Goal: Task Accomplishment & Management: Use online tool/utility

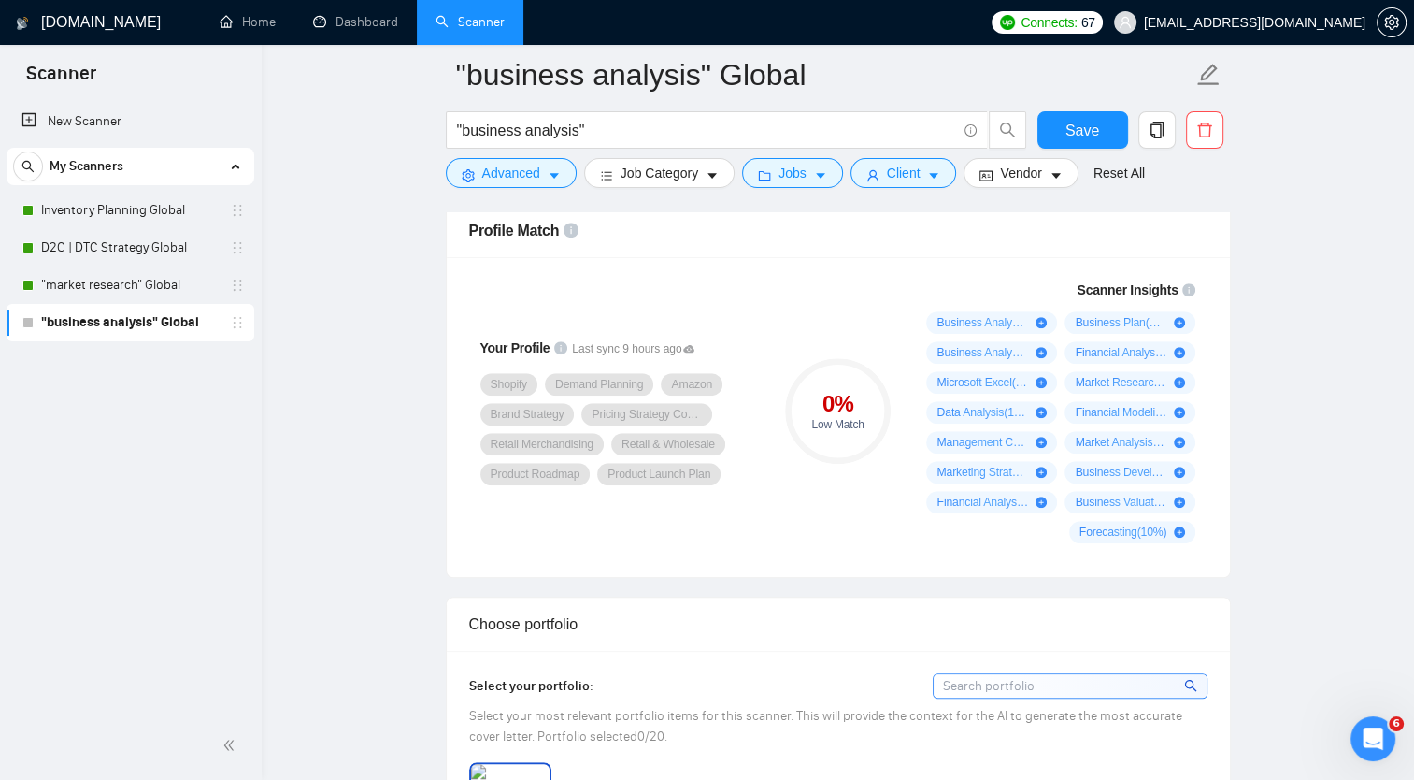
scroll to position [1215, 0]
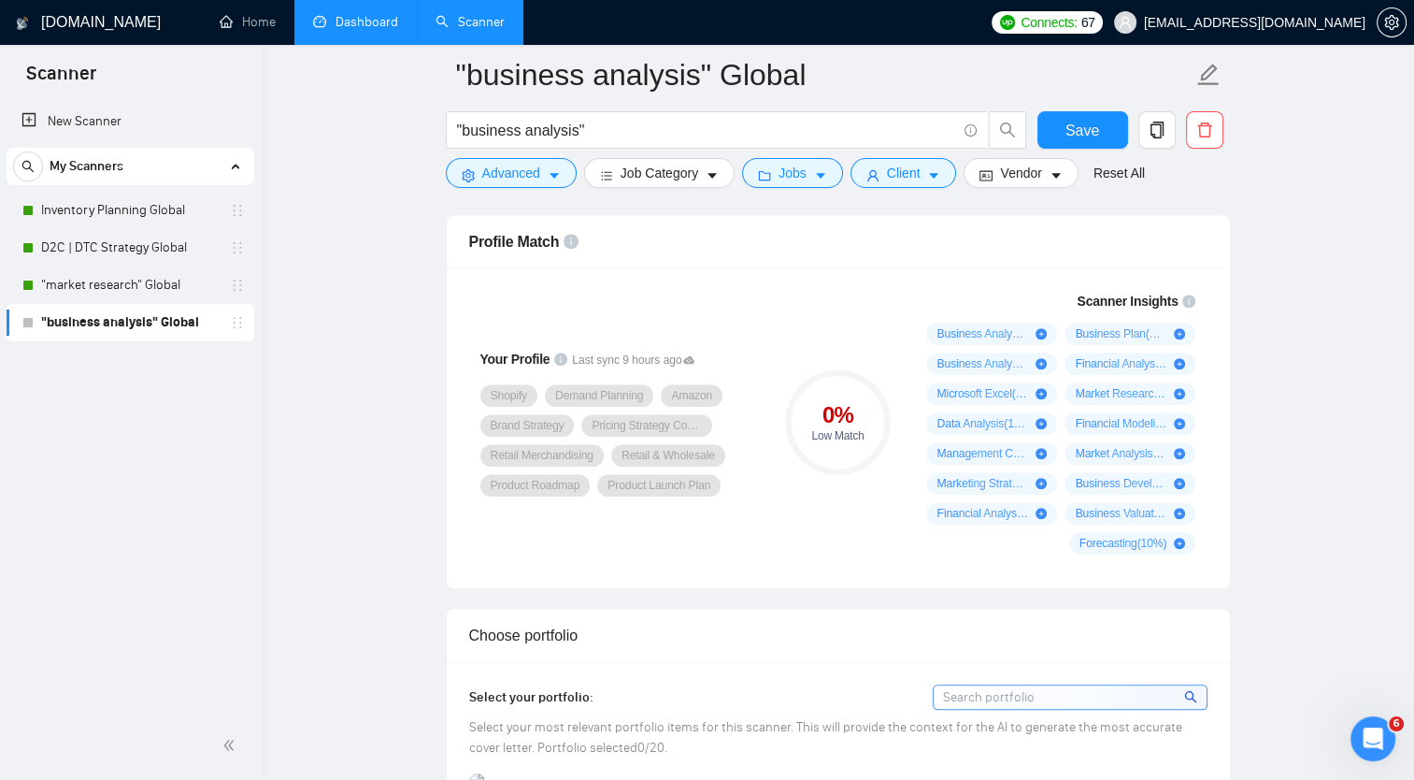
click at [361, 15] on link "Dashboard" at bounding box center [355, 22] width 85 height 16
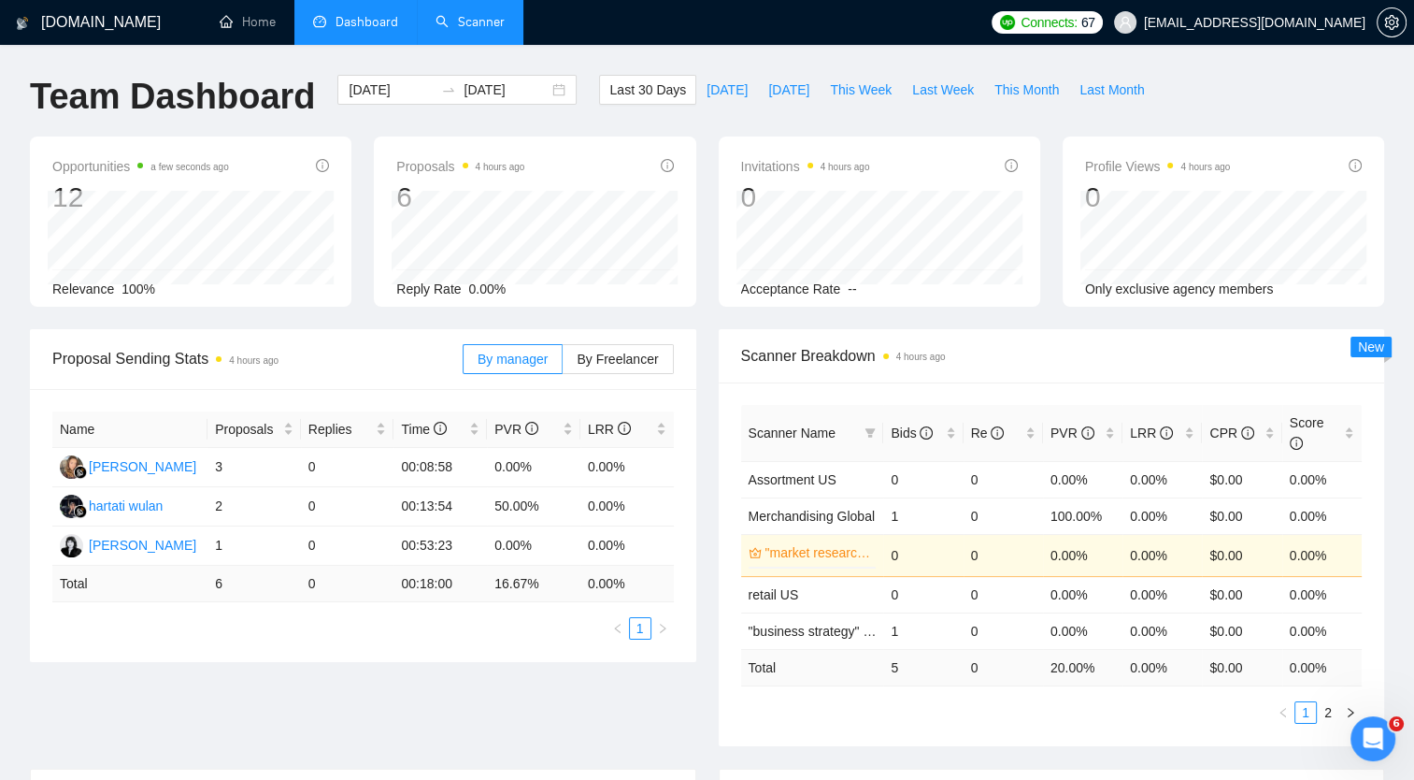
click at [445, 14] on link "Scanner" at bounding box center [470, 22] width 69 height 16
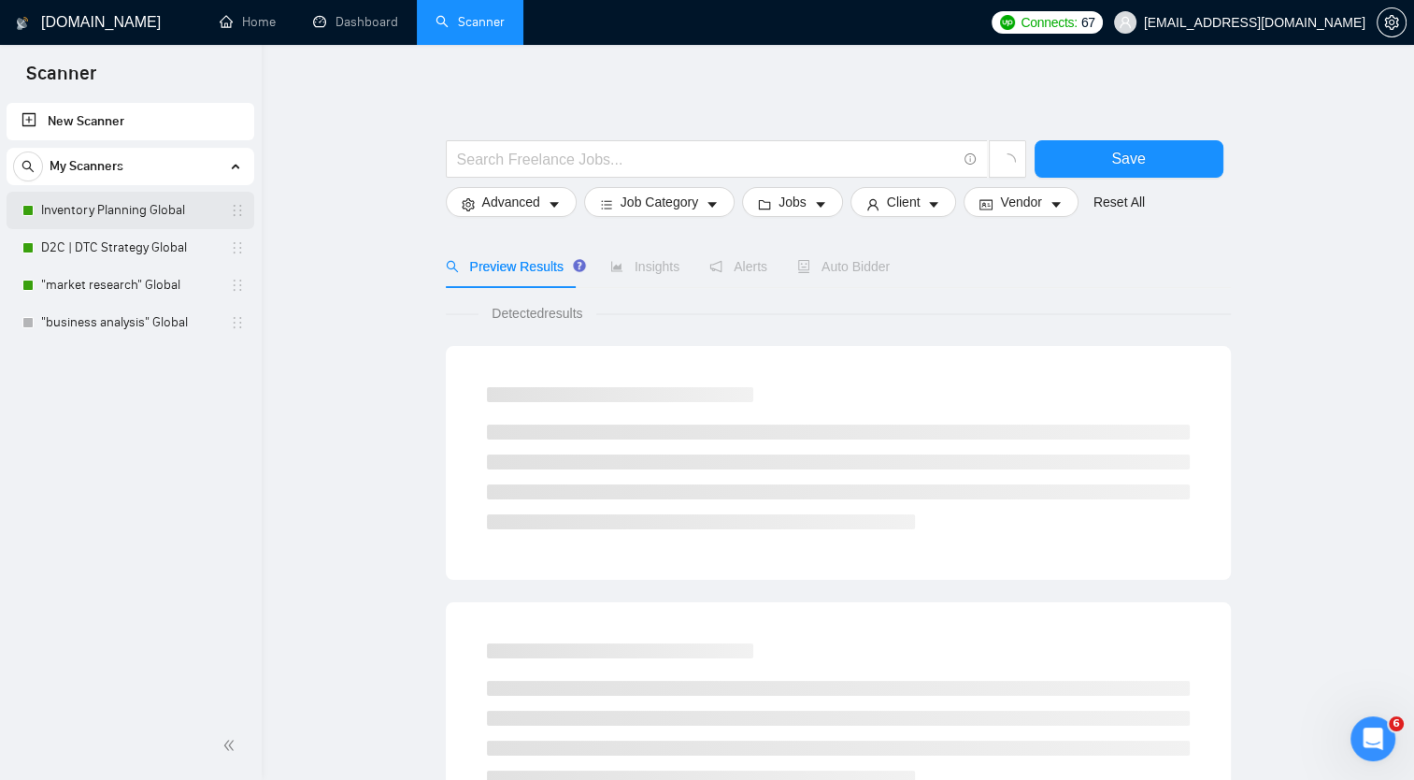
click at [127, 206] on link "Inventory Planning Global" at bounding box center [130, 210] width 178 height 37
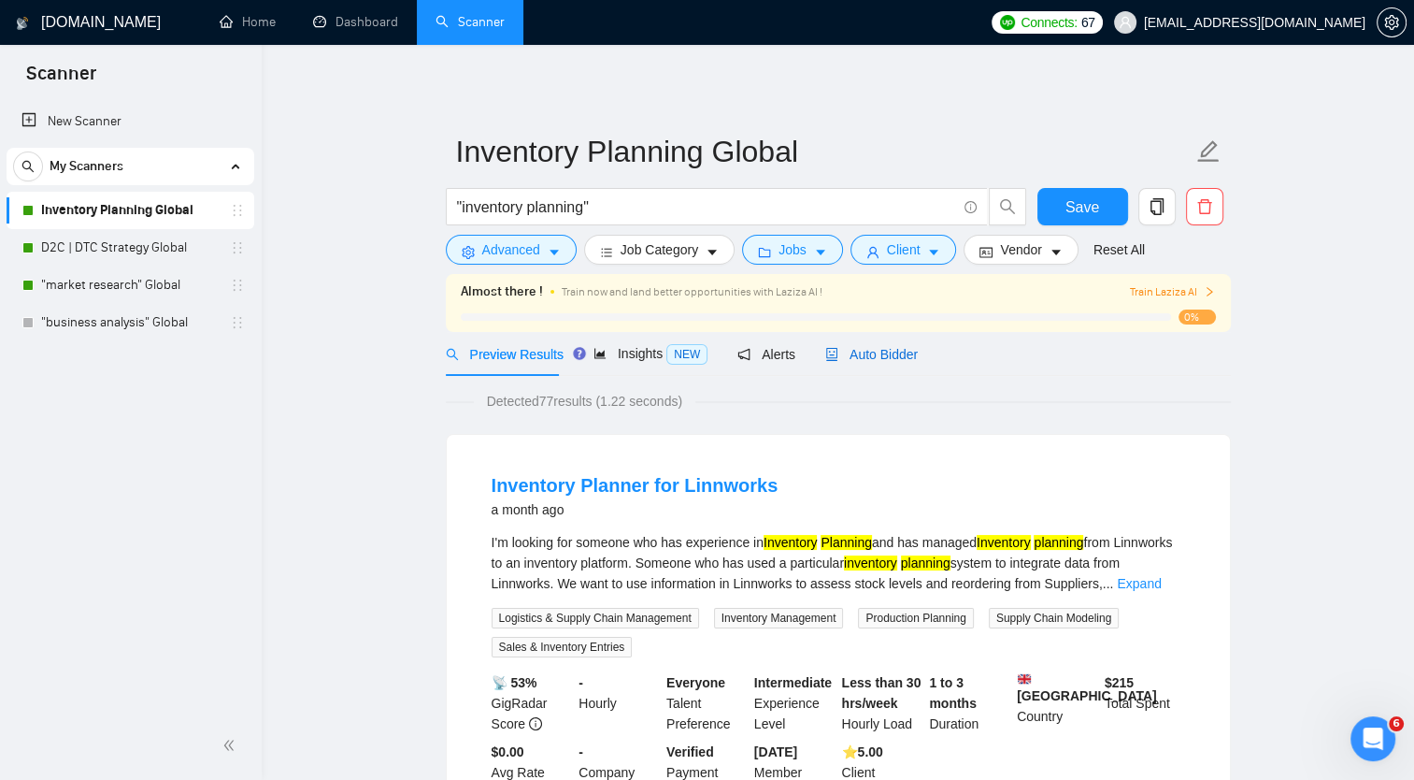
click at [880, 356] on span "Auto Bidder" at bounding box center [871, 354] width 93 height 15
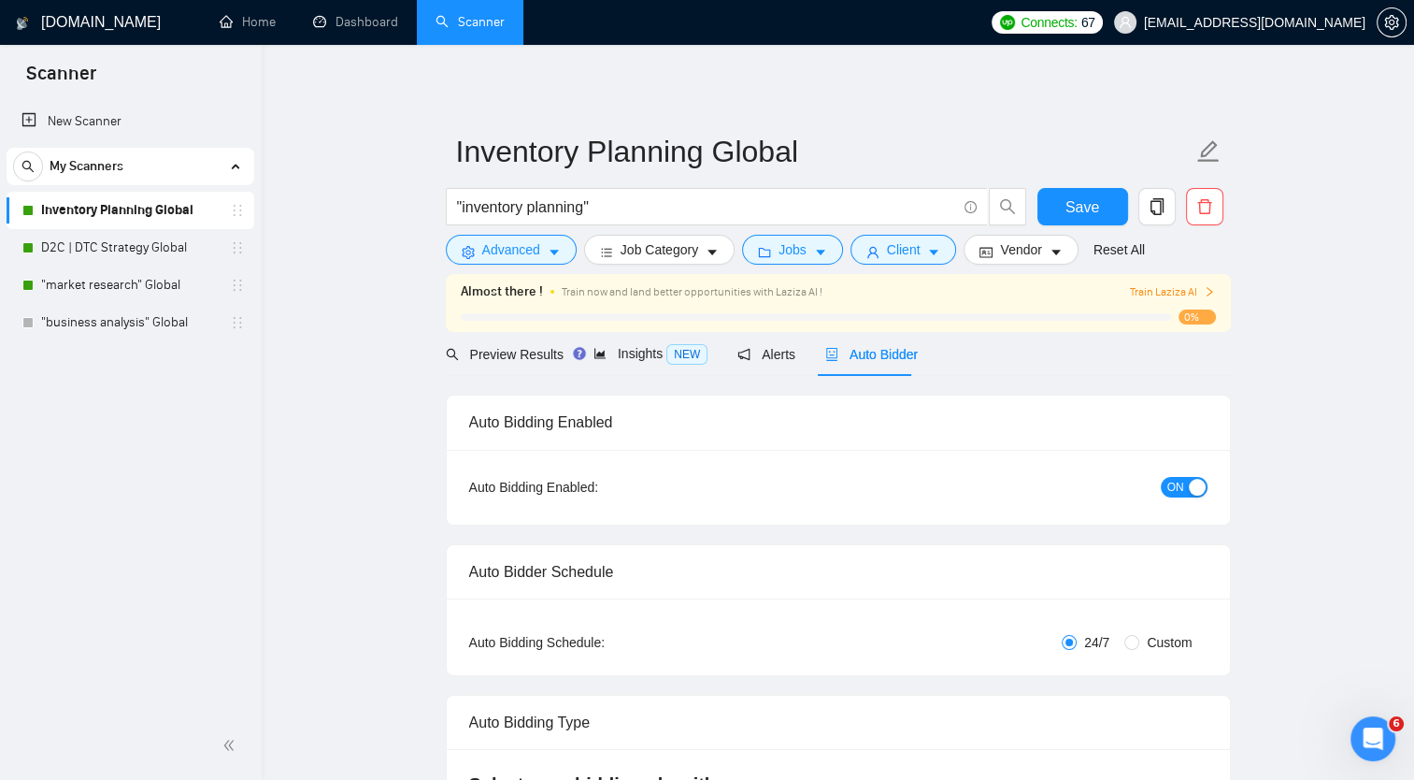
checkbox input "true"
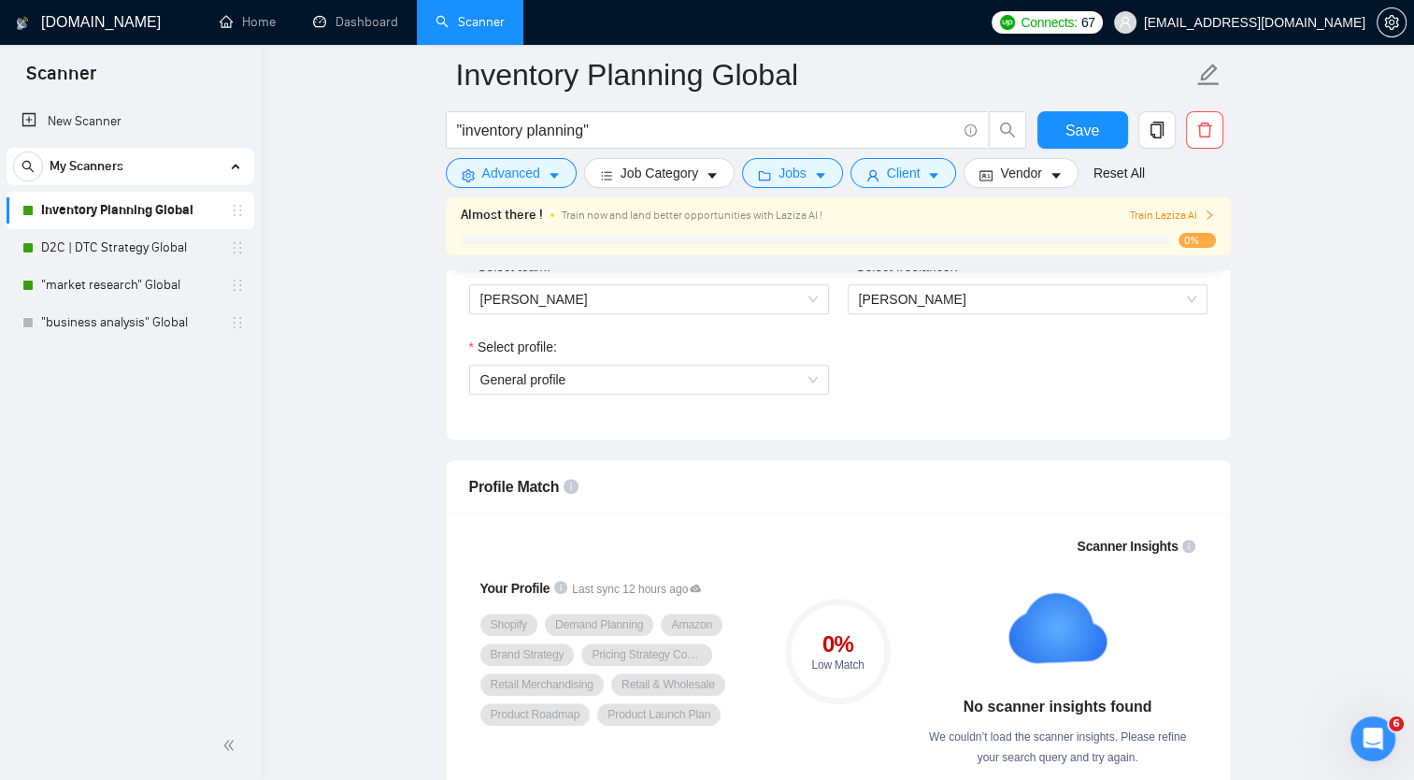
scroll to position [748, 0]
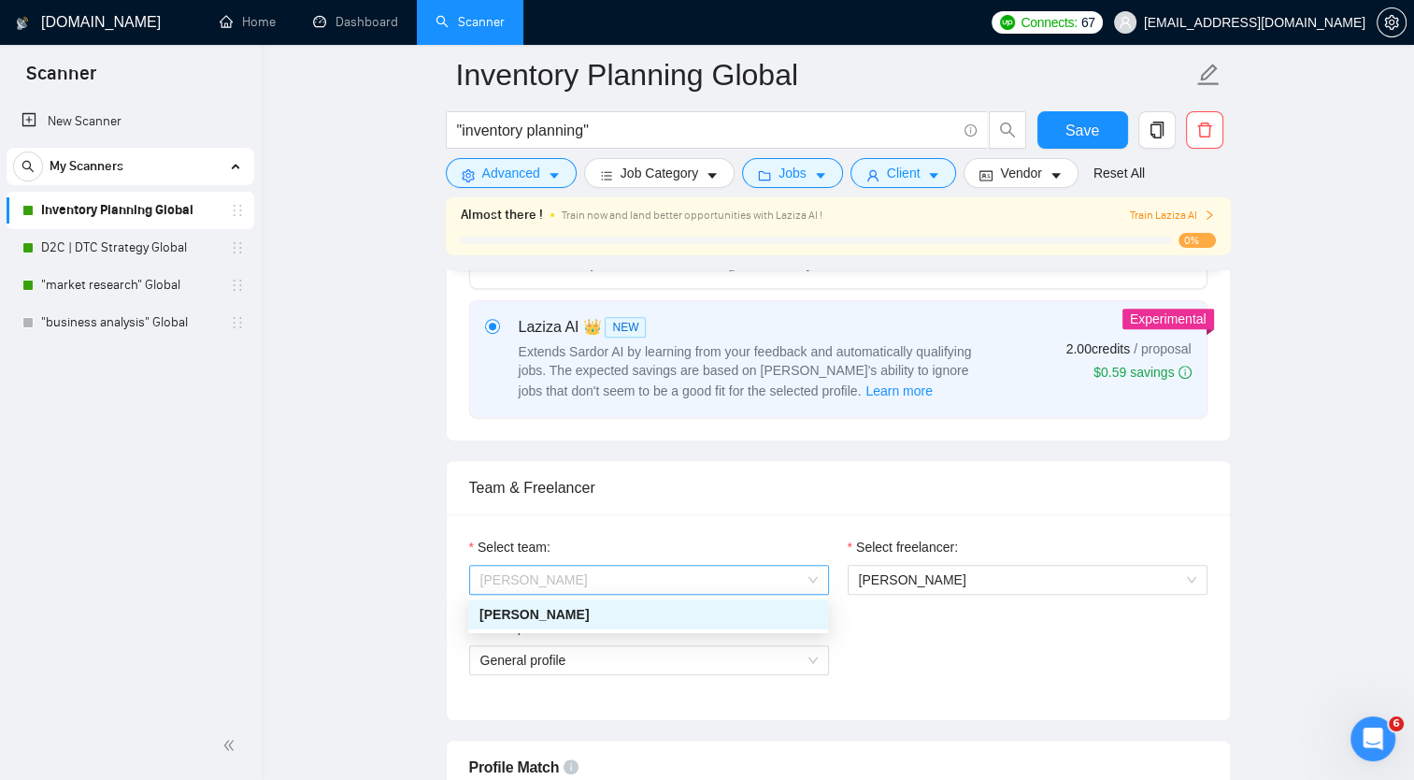
click at [793, 577] on span "[PERSON_NAME]" at bounding box center [648, 579] width 337 height 28
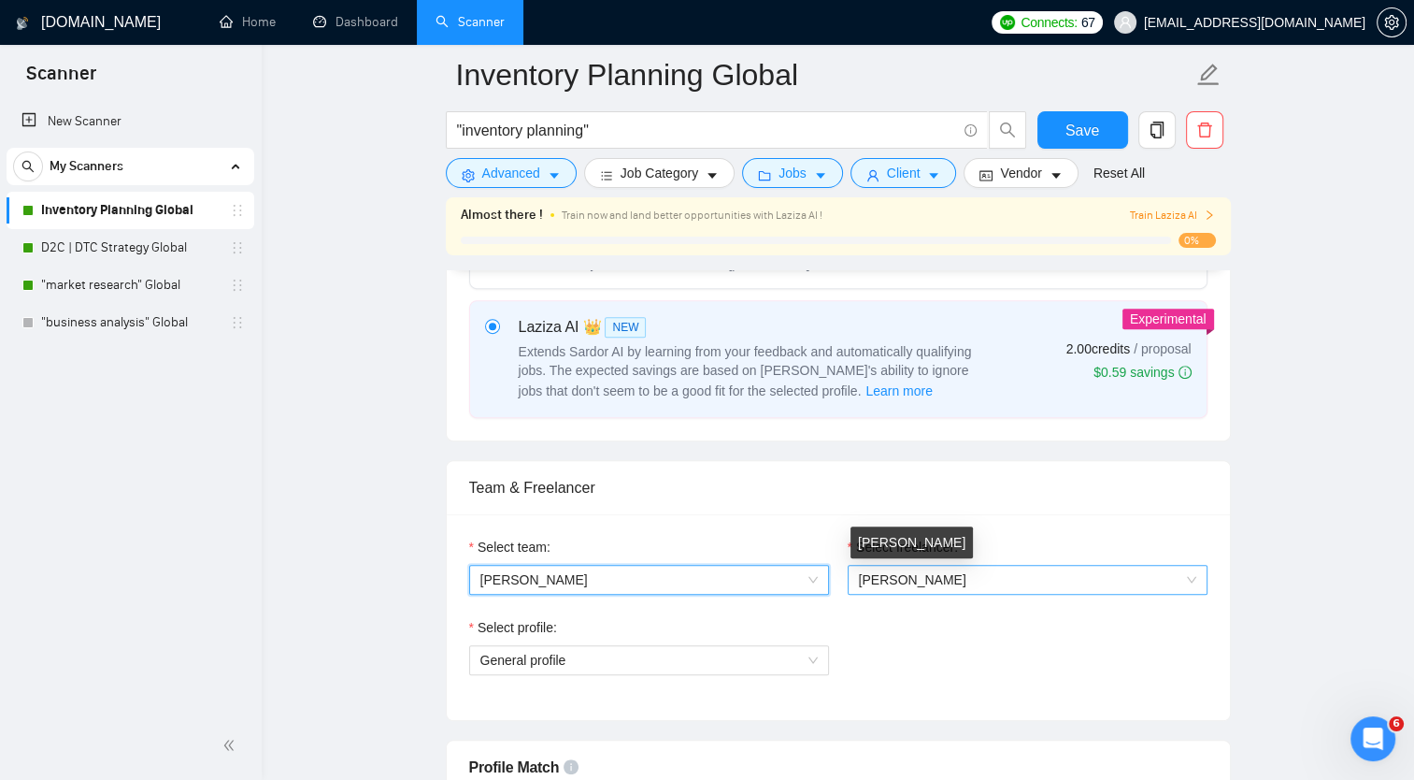
click at [966, 579] on span "[PERSON_NAME]" at bounding box center [912, 579] width 107 height 15
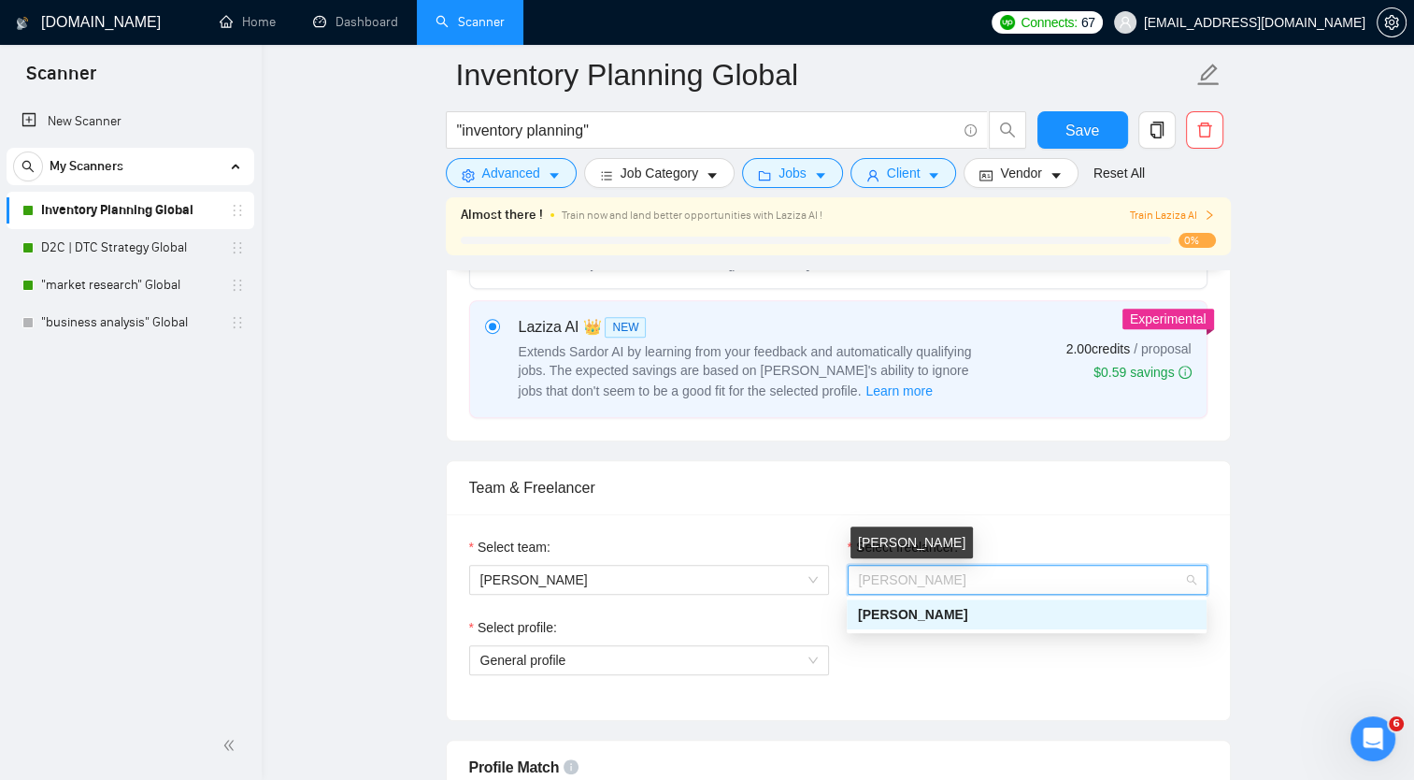
click at [966, 579] on span "[PERSON_NAME]" at bounding box center [912, 579] width 107 height 15
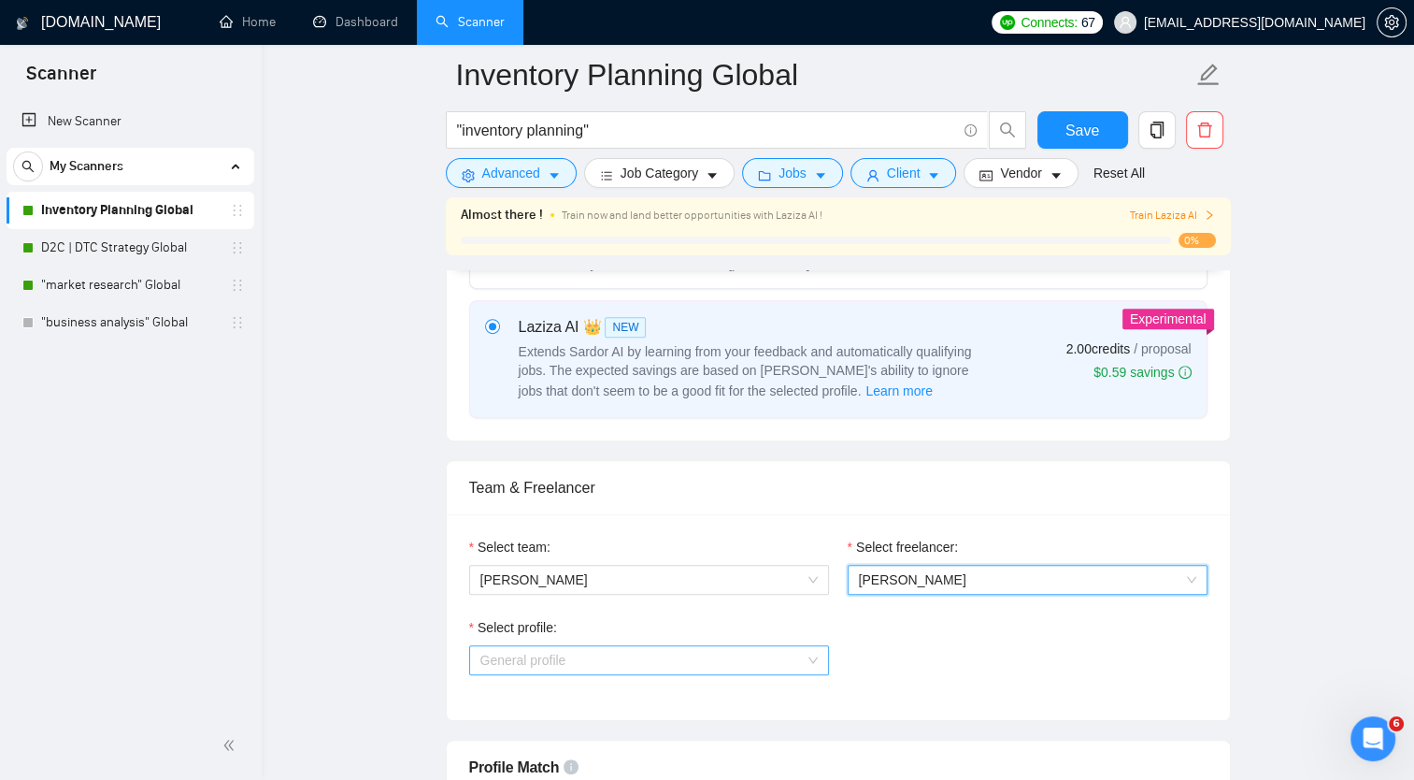
click at [745, 649] on span "General profile" at bounding box center [648, 660] width 337 height 28
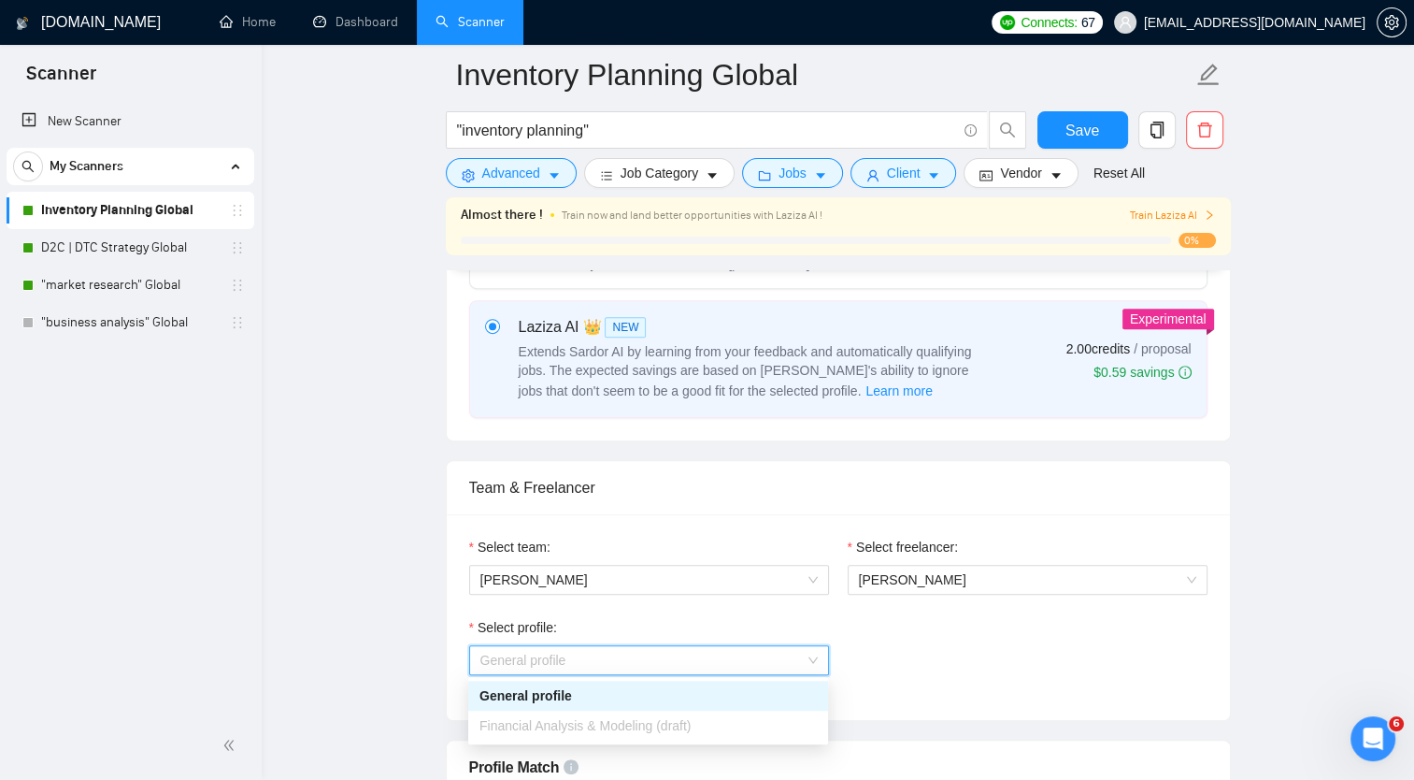
click at [659, 732] on span "Financial Analysis & Modeling (draft)" at bounding box center [584, 725] width 211 height 15
click at [564, 694] on div "General profile" at bounding box center [647, 695] width 337 height 21
